Goal: Check status: Check status

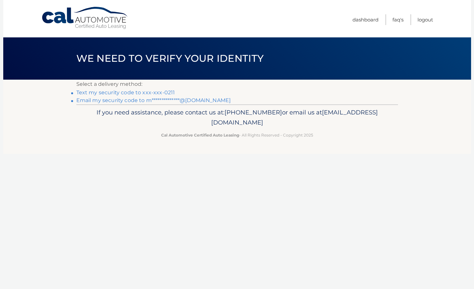
click at [154, 91] on link "Text my security code to xxx-xxx-0211" at bounding box center [125, 92] width 99 height 6
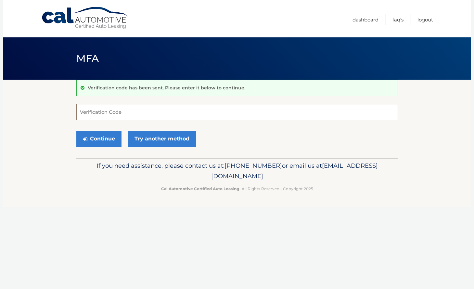
click at [130, 109] on input "Verification Code" at bounding box center [237, 112] width 322 height 16
type input "619321"
click at [95, 136] on button "Continue" at bounding box center [98, 139] width 45 height 16
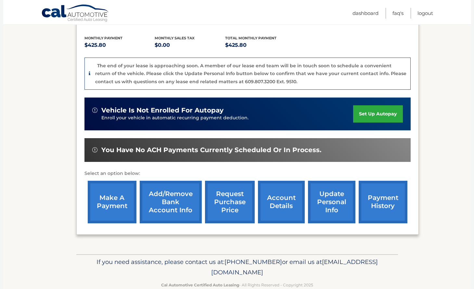
scroll to position [134, 0]
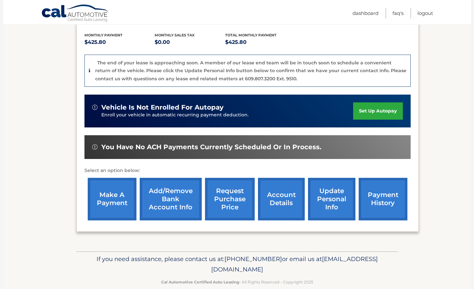
click at [275, 200] on link "account details" at bounding box center [281, 199] width 47 height 43
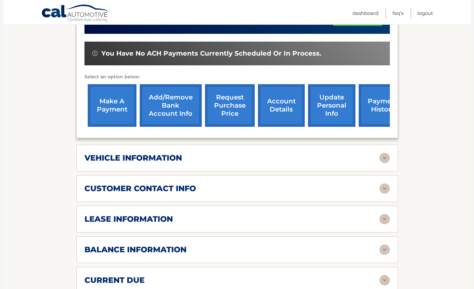
scroll to position [196, 0]
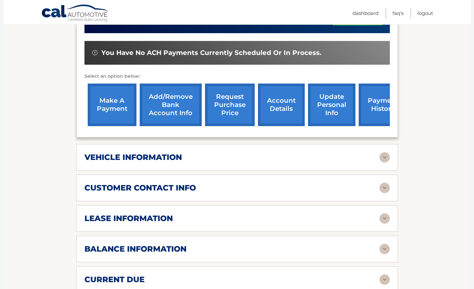
click at [354, 159] on div "vehicle information" at bounding box center [231, 157] width 295 height 10
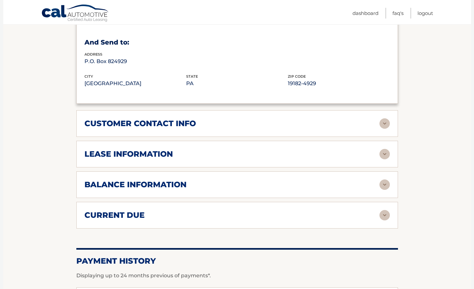
scroll to position [418, 0]
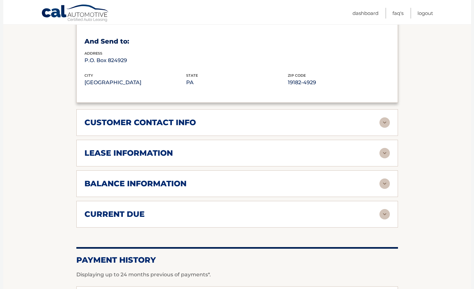
click at [367, 154] on div "lease information" at bounding box center [231, 153] width 295 height 10
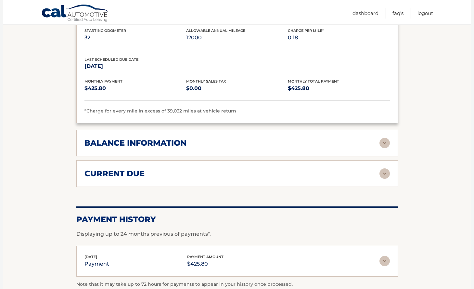
scroll to position [583, 0]
